Goal: Information Seeking & Learning: Learn about a topic

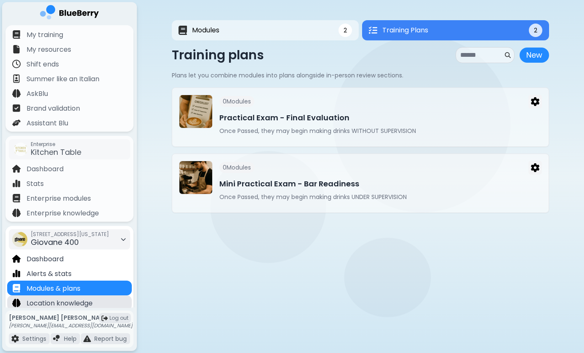
click at [59, 302] on p "Location knowledge" at bounding box center [60, 304] width 66 height 10
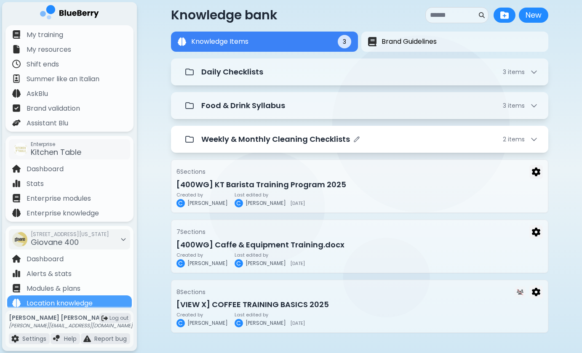
scroll to position [13, 0]
click at [279, 143] on p "Weekly & Monthly Cleaning Checklists" at bounding box center [275, 139] width 149 height 12
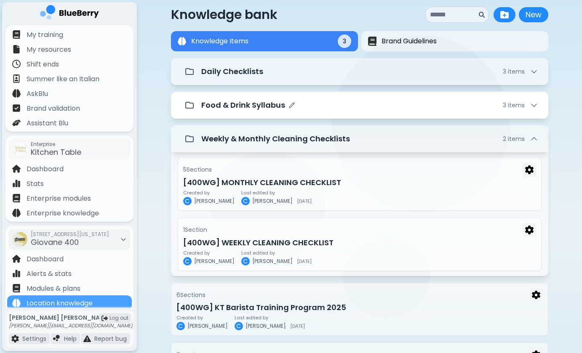
click at [277, 104] on p "Food & Drink Syllabus" at bounding box center [243, 105] width 84 height 12
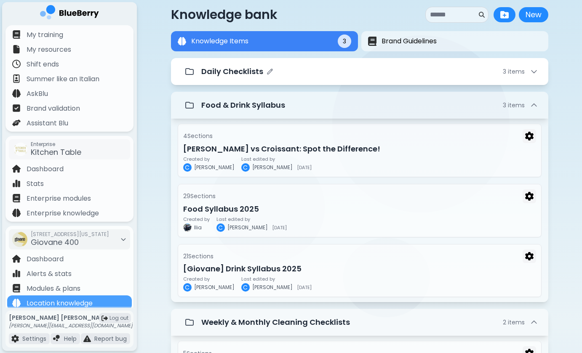
click at [244, 73] on p "Daily Checklists" at bounding box center [232, 72] width 62 height 12
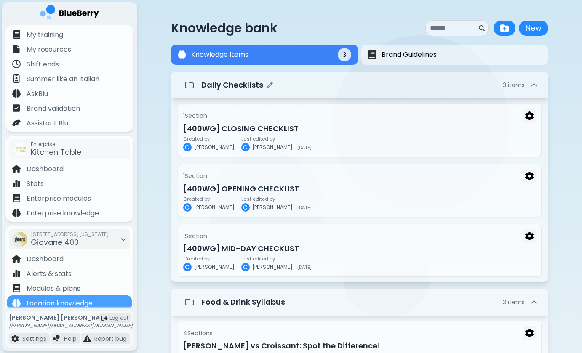
scroll to position [0, 0]
click at [286, 88] on div "Daily Checklists 3 item s" at bounding box center [369, 85] width 337 height 12
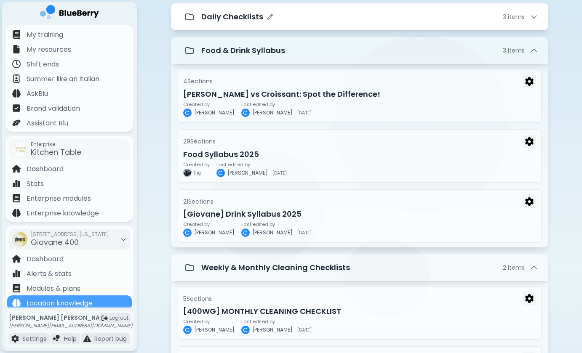
scroll to position [69, 0]
click at [249, 21] on p "Daily Checklists" at bounding box center [232, 17] width 62 height 12
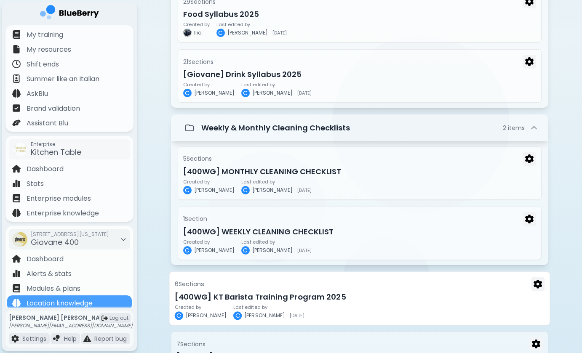
scroll to position [421, 0]
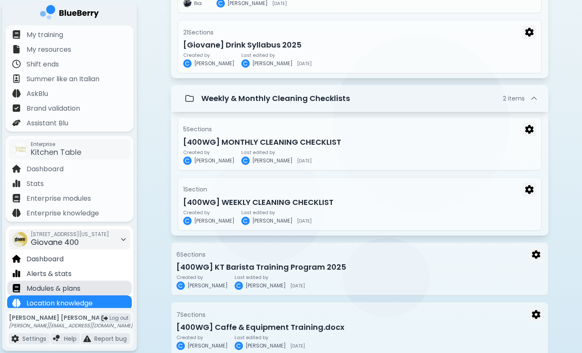
click at [62, 289] on p "Modules & plans" at bounding box center [54, 289] width 54 height 10
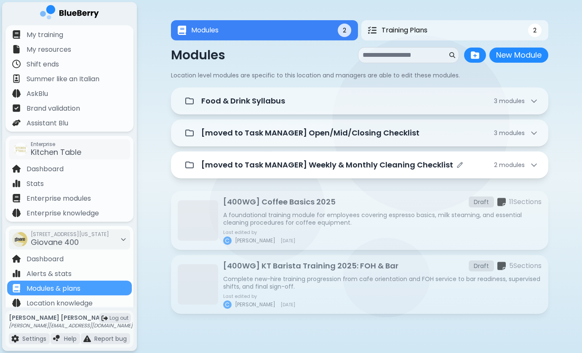
click at [273, 167] on p "[moved to Task MANAGER] Weekly & Monthly Cleaning Checklist" at bounding box center [327, 165] width 252 height 12
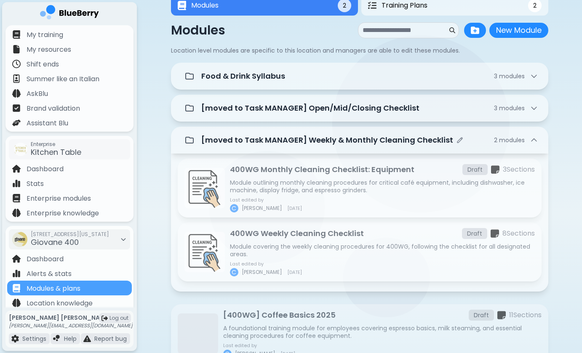
scroll to position [33, 0]
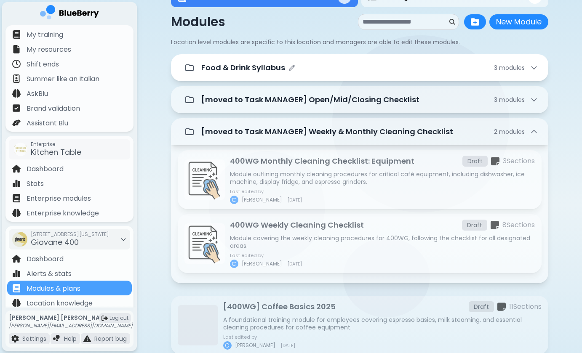
click at [272, 62] on div "Food & Drink Syllabus 3 module s" at bounding box center [359, 67] width 357 height 17
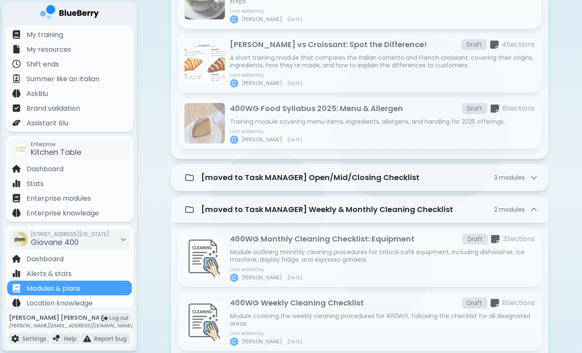
scroll to position [192, 0]
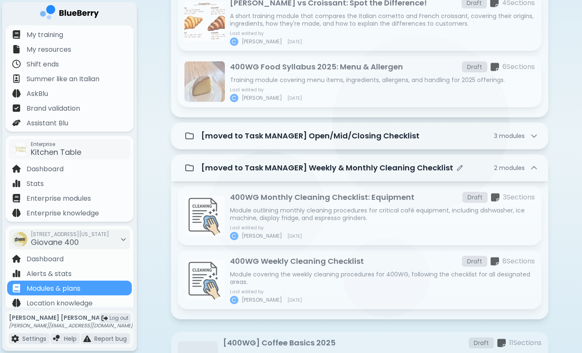
click at [271, 173] on p "[moved to Task MANAGER] Weekly & Monthly Cleaning Checklist" at bounding box center [327, 168] width 252 height 12
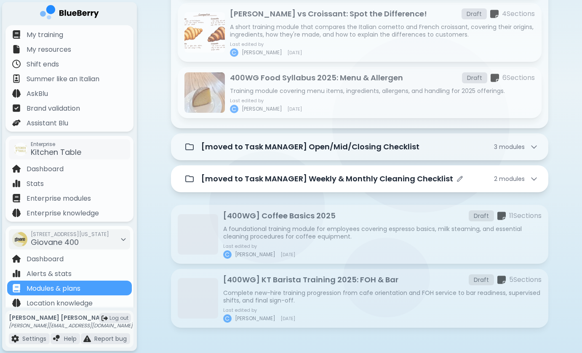
scroll to position [181, 0]
click at [216, 184] on p "[moved to Task MANAGER] Weekly & Monthly Cleaning Checklist" at bounding box center [327, 179] width 252 height 12
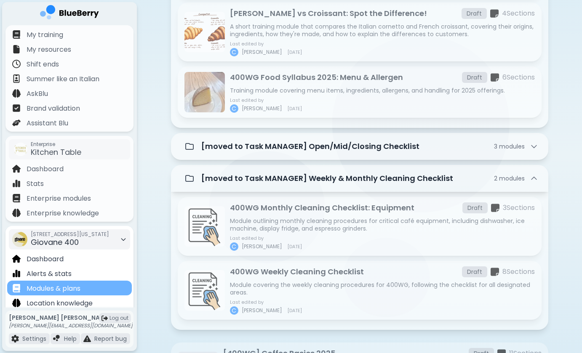
click at [74, 282] on div "Modules & plans" at bounding box center [69, 288] width 125 height 15
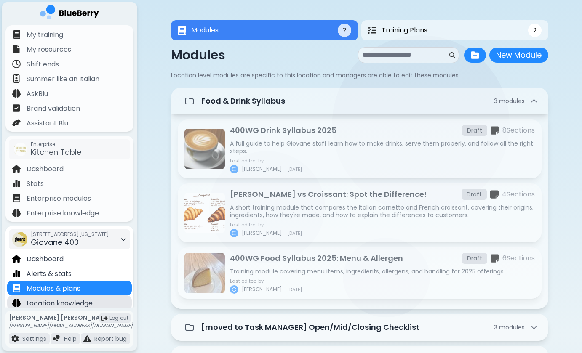
click at [77, 303] on p "Location knowledge" at bounding box center [60, 304] width 66 height 10
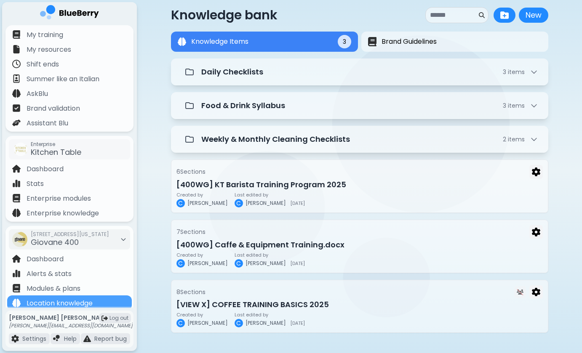
scroll to position [13, 0]
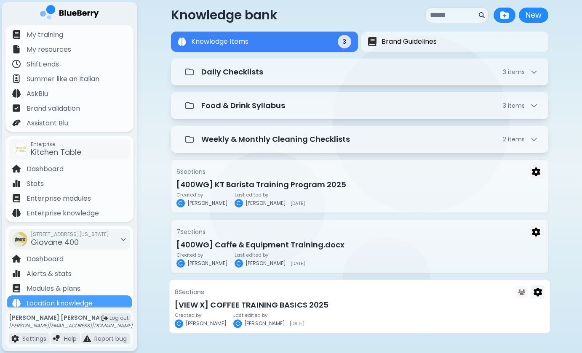
click at [265, 309] on h3 "[VIEW X] COFFEE TRAINING BASICS 2025" at bounding box center [359, 305] width 370 height 12
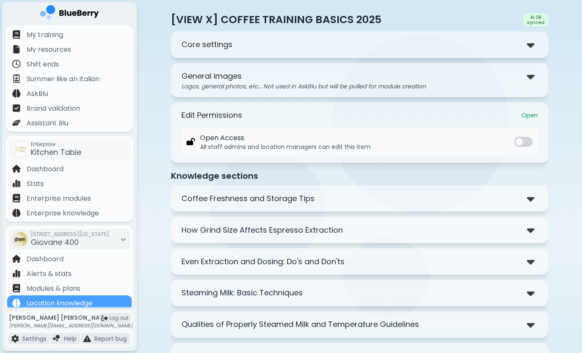
scroll to position [13, 0]
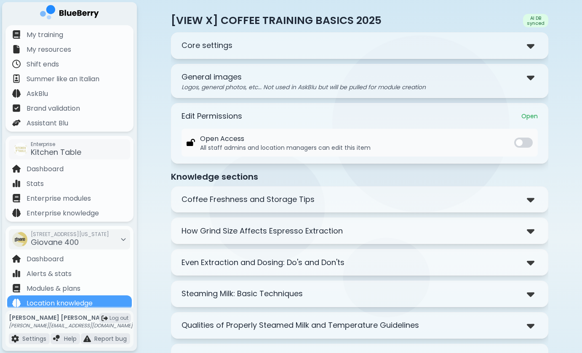
click at [536, 78] on div at bounding box center [532, 77] width 11 height 12
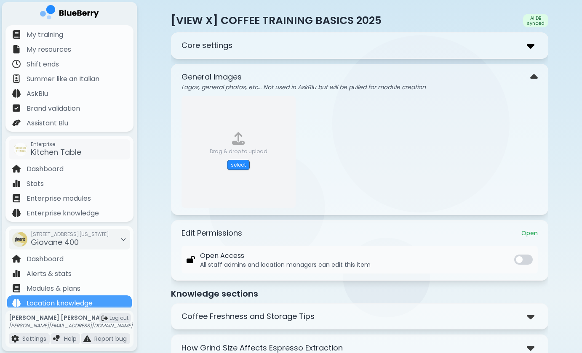
click at [530, 45] on img at bounding box center [531, 46] width 8 height 12
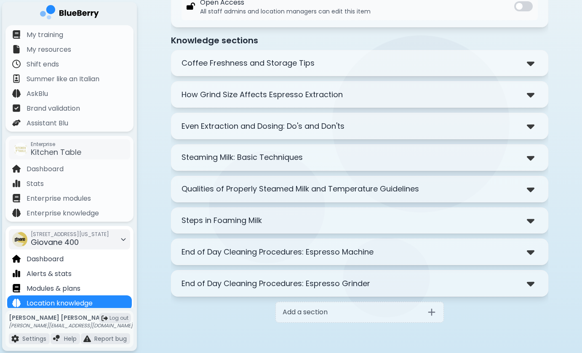
scroll to position [424, 0]
